Goal: Information Seeking & Learning: Learn about a topic

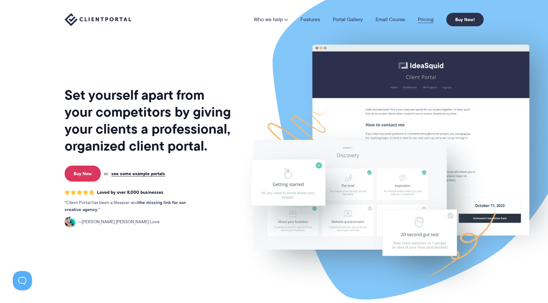
click at [430, 19] on link "Pricing" at bounding box center [426, 19] width 16 height 5
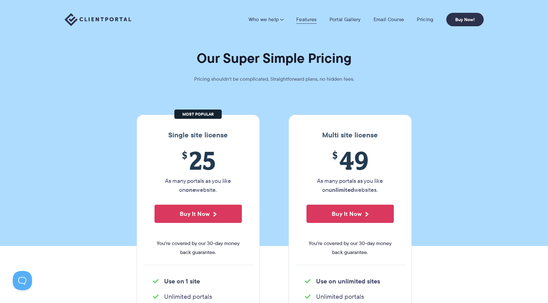
click at [311, 18] on link "Features" at bounding box center [306, 19] width 20 height 6
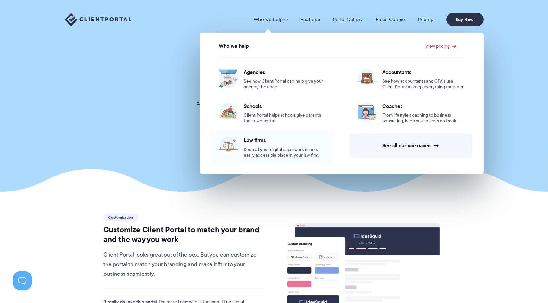
click at [256, 143] on div "Law firms Keep all your digital paperwork in one, easily accessible place in yo…" at bounding box center [285, 147] width 82 height 21
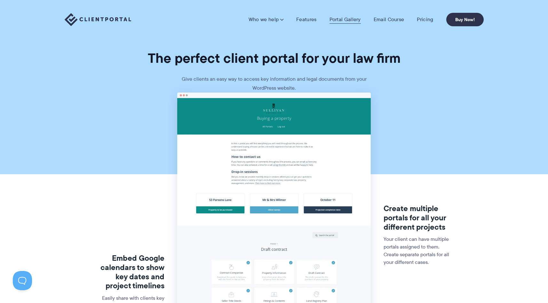
click at [352, 19] on link "Portal Gallery" at bounding box center [345, 19] width 31 height 6
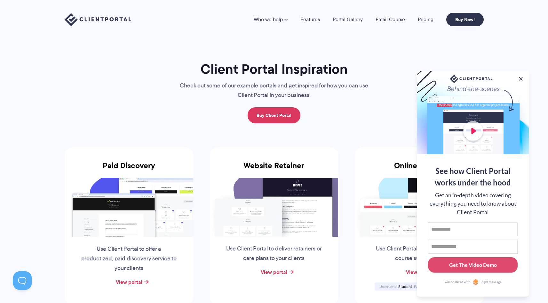
click at [346, 17] on link "Portal Gallery" at bounding box center [348, 19] width 30 height 5
click at [135, 281] on link "View portal" at bounding box center [129, 282] width 26 height 8
